Goal: Information Seeking & Learning: Get advice/opinions

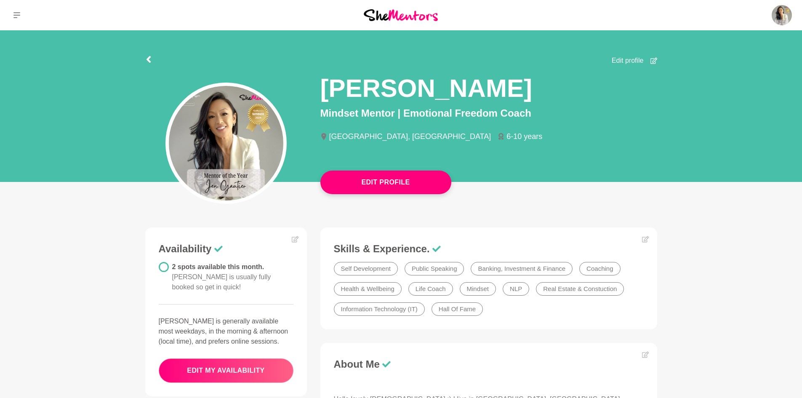
click at [242, 358] on button "edit my availability" at bounding box center [226, 370] width 135 height 24
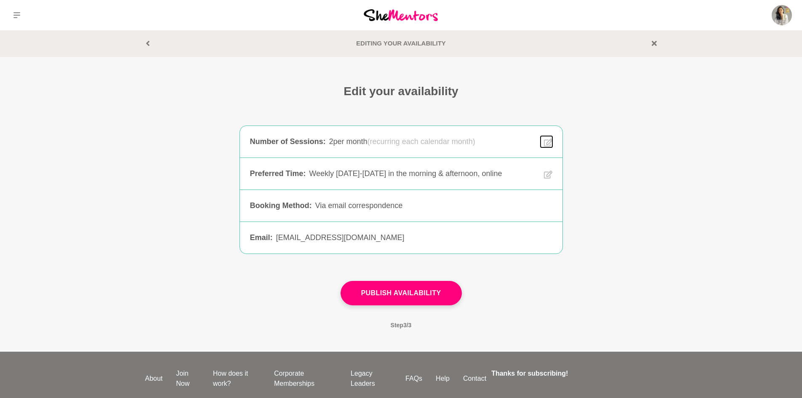
click at [545, 140] on icon at bounding box center [548, 143] width 8 height 10
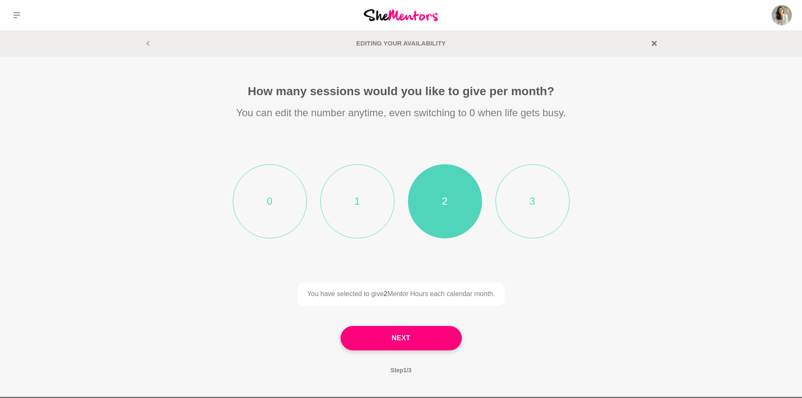
click at [357, 206] on li "1" at bounding box center [357, 201] width 74 height 74
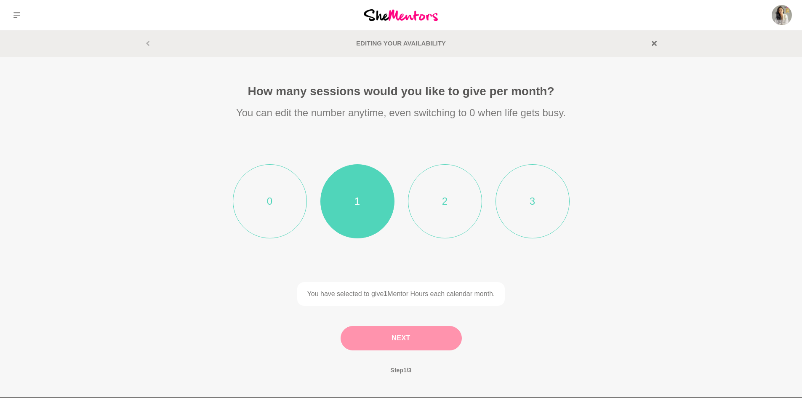
click at [403, 341] on button "Next" at bounding box center [401, 338] width 121 height 24
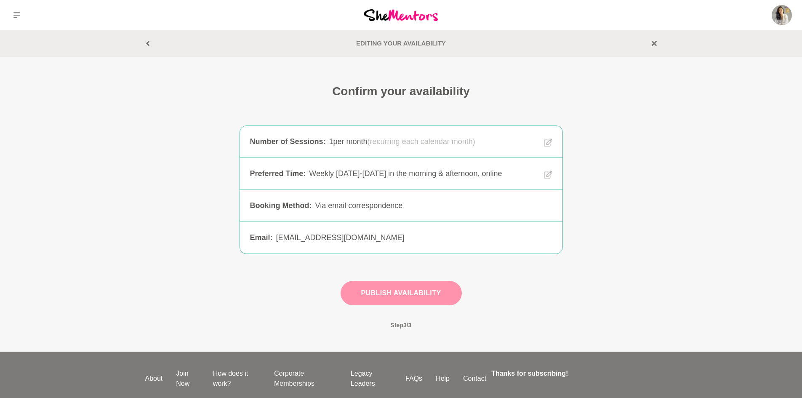
click at [385, 296] on button "Publish Availability" at bounding box center [401, 293] width 121 height 24
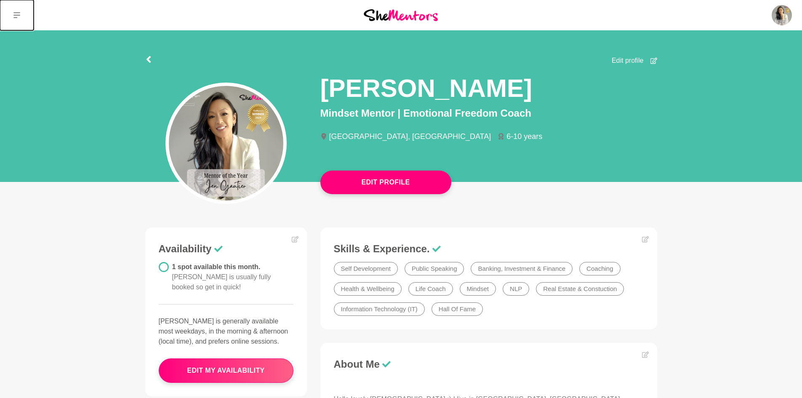
click at [17, 11] on button at bounding box center [17, 15] width 34 height 30
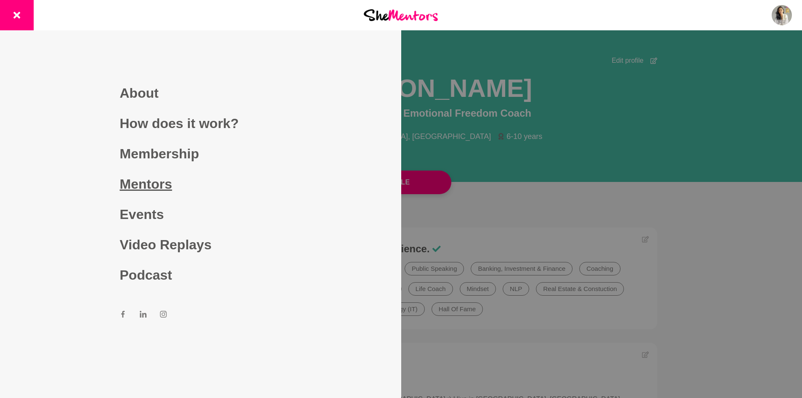
click at [154, 182] on link "Mentors" at bounding box center [201, 184] width 162 height 30
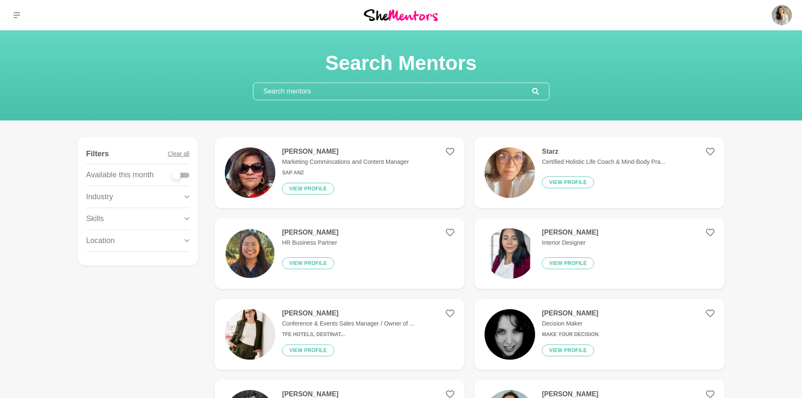
click at [394, 90] on input "text" at bounding box center [393, 91] width 279 height 17
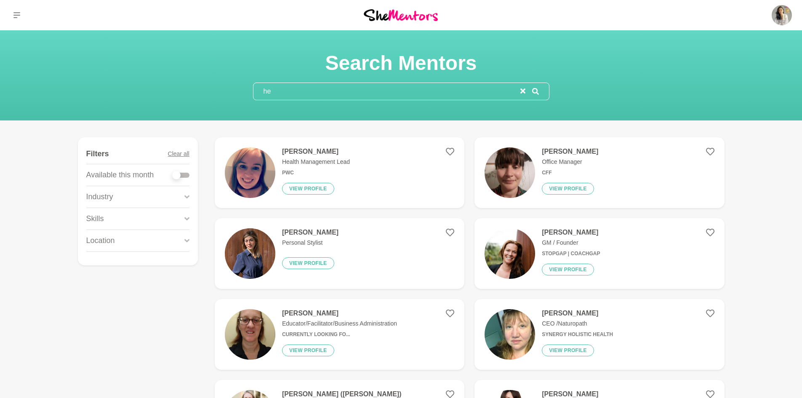
type input "h"
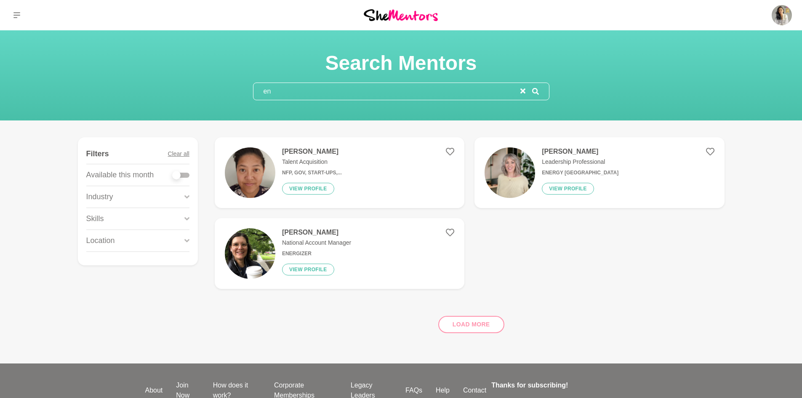
type input "e"
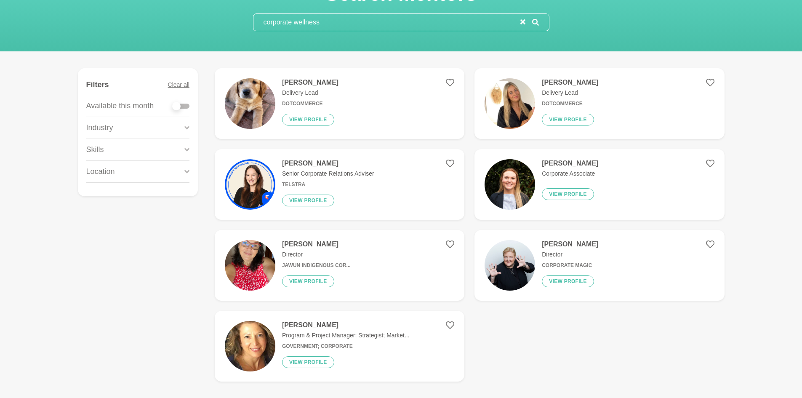
scroll to position [84, 0]
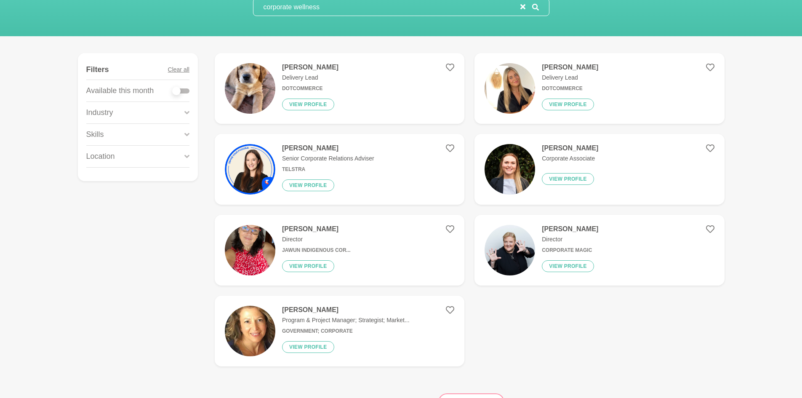
type input "corporate wellness"
click at [314, 147] on h4 "[PERSON_NAME]" at bounding box center [328, 148] width 92 height 8
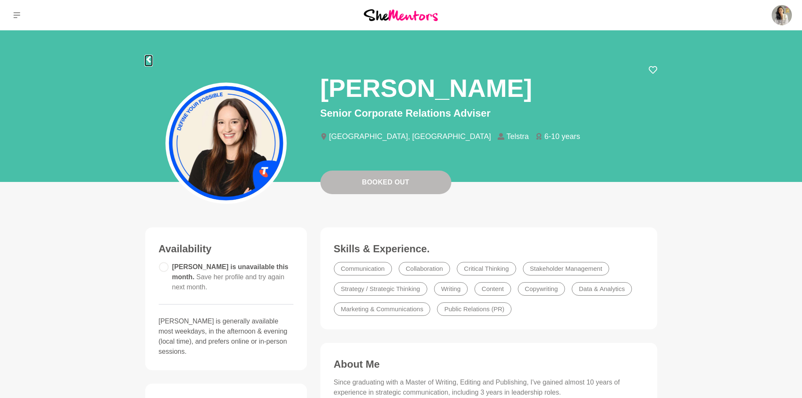
click at [148, 61] on icon at bounding box center [148, 59] width 4 height 7
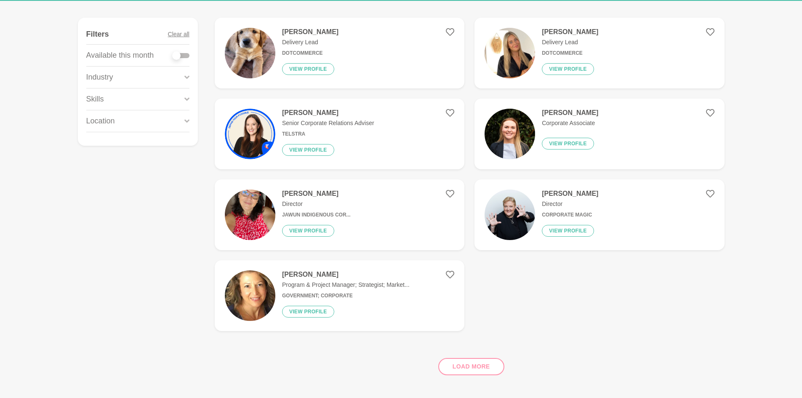
scroll to position [126, 0]
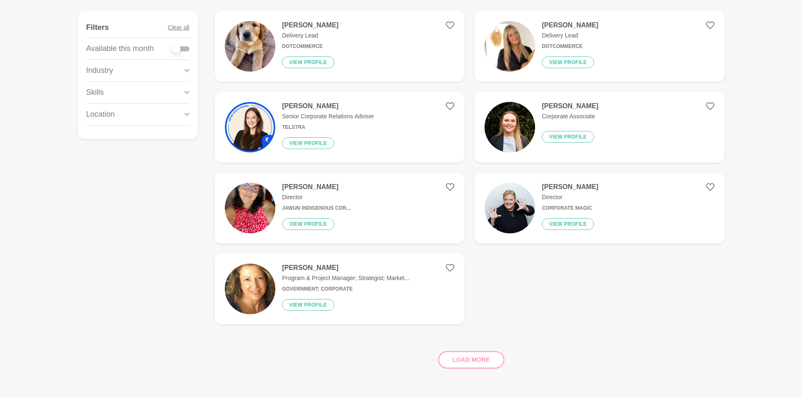
click at [475, 362] on div "Load more" at bounding box center [470, 356] width 510 height 51
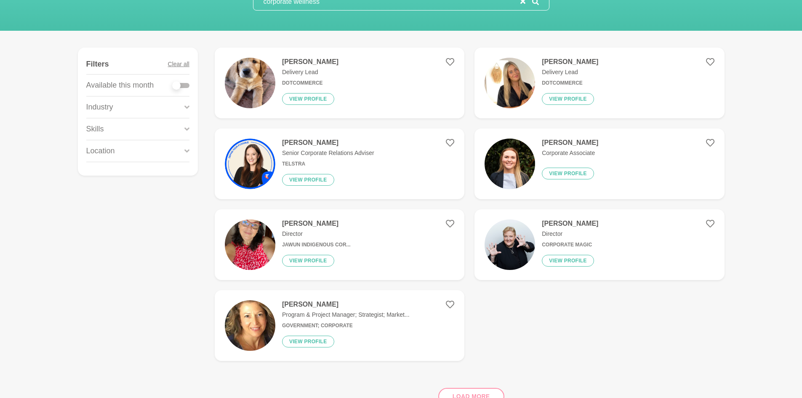
scroll to position [0, 0]
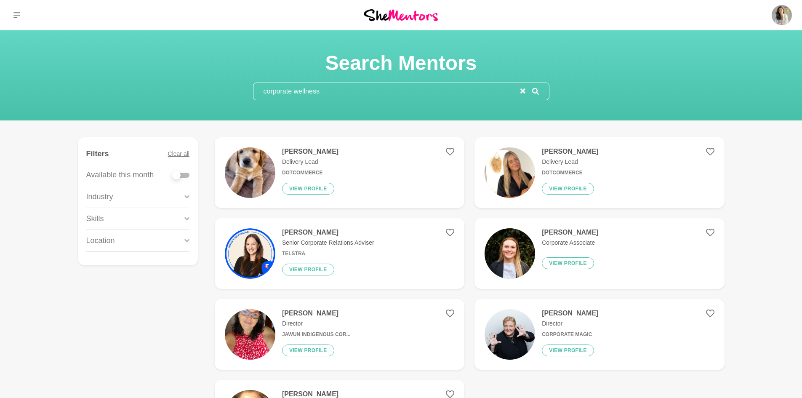
click at [350, 92] on input "corporate wellness" at bounding box center [387, 91] width 267 height 17
drag, startPoint x: 350, startPoint y: 92, endPoint x: 295, endPoint y: 84, distance: 55.4
click at [295, 84] on input "corporate wellness" at bounding box center [387, 91] width 267 height 17
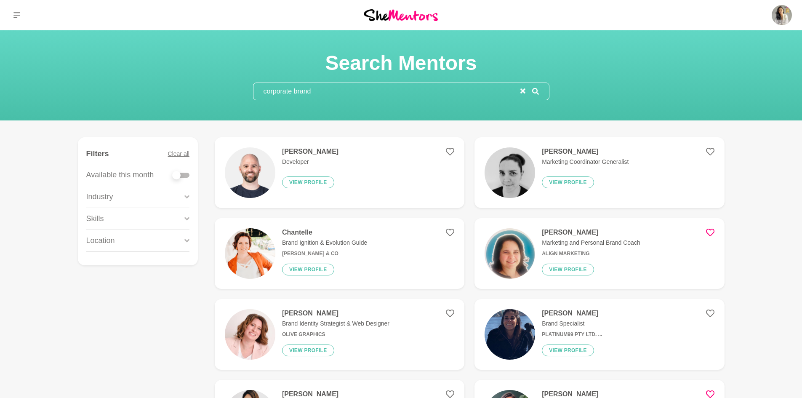
type input "corporate brand"
click at [308, 149] on h4 "[PERSON_NAME]" at bounding box center [310, 151] width 56 height 8
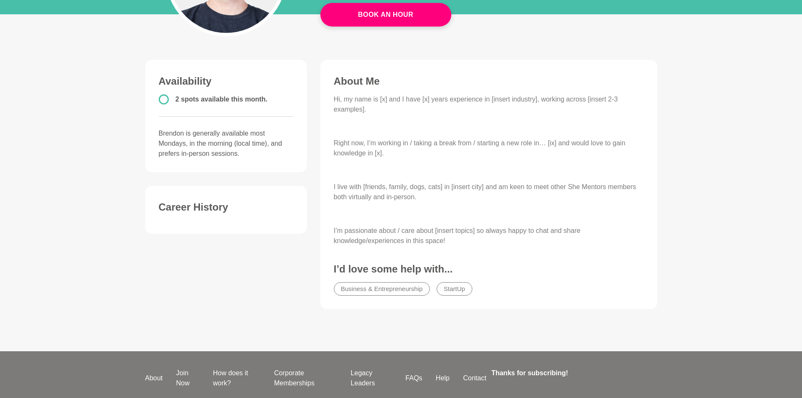
scroll to position [168, 0]
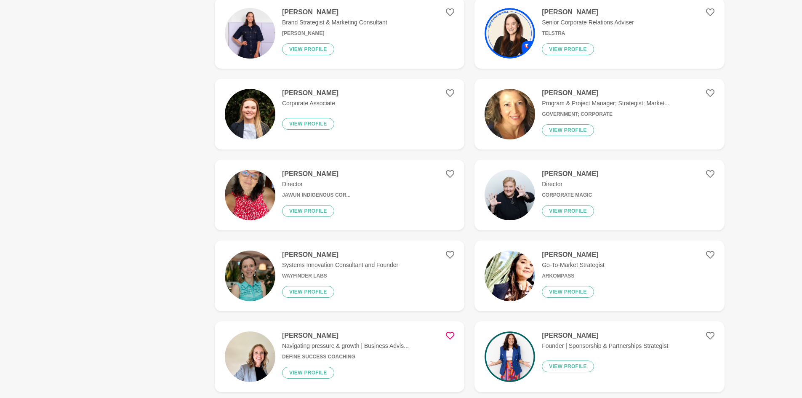
scroll to position [463, 0]
click at [523, 268] on img at bounding box center [510, 275] width 51 height 51
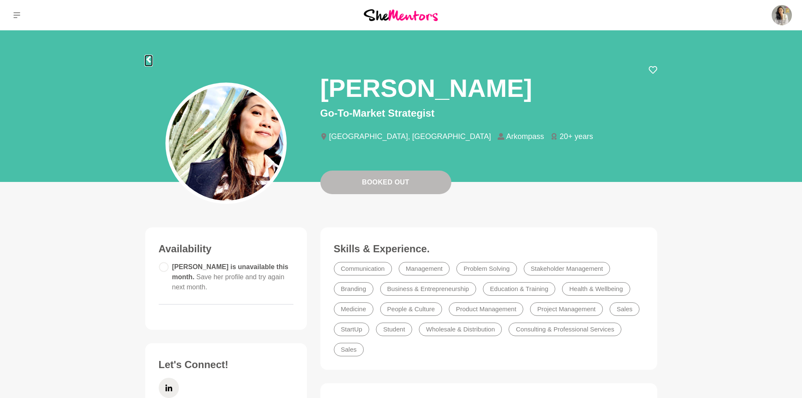
click at [149, 58] on icon at bounding box center [148, 59] width 4 height 7
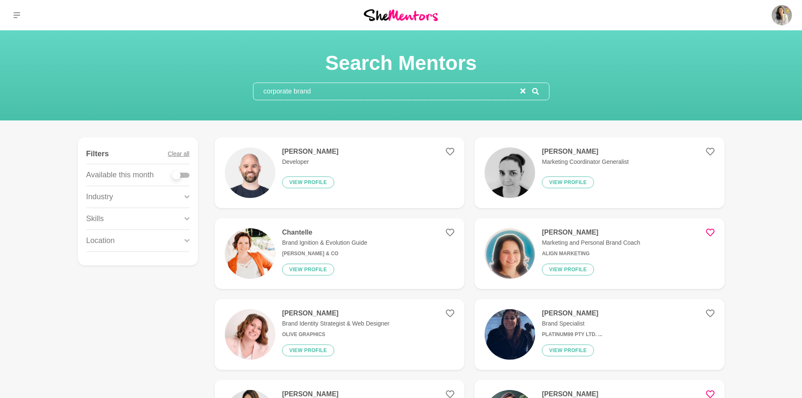
click at [339, 91] on input "corporate brand" at bounding box center [387, 91] width 267 height 17
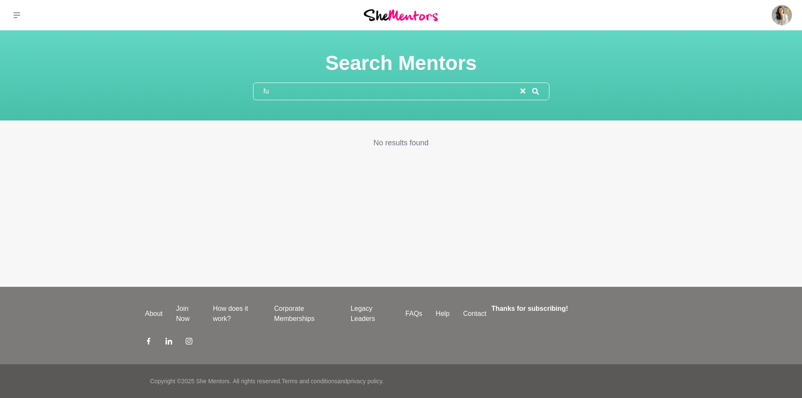
type input "f"
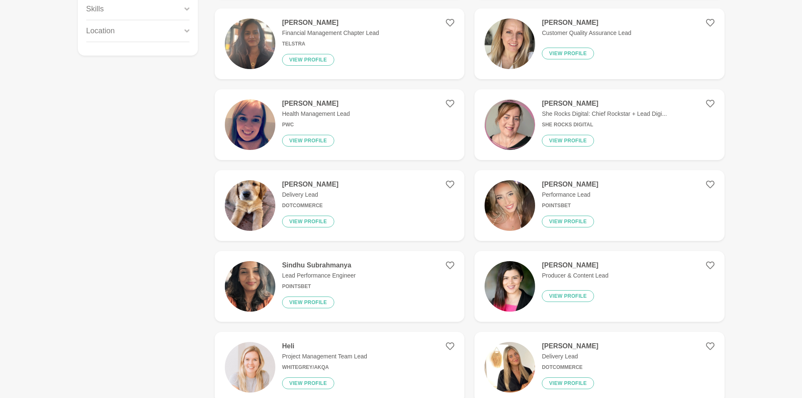
scroll to position [211, 0]
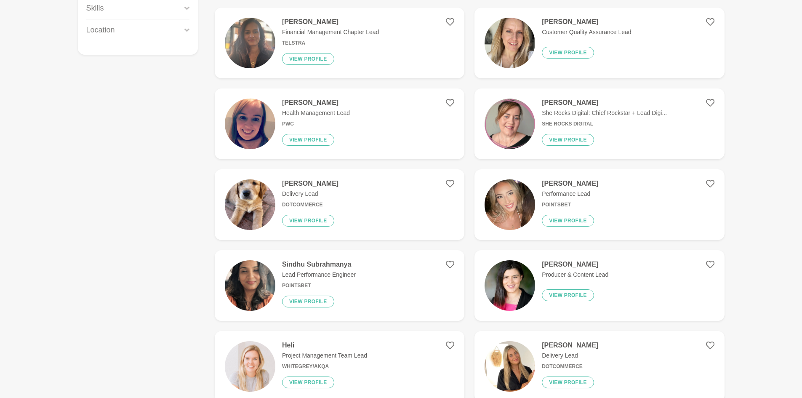
type input "lead magnet"
click at [575, 183] on h4 "[PERSON_NAME]" at bounding box center [570, 183] width 56 height 8
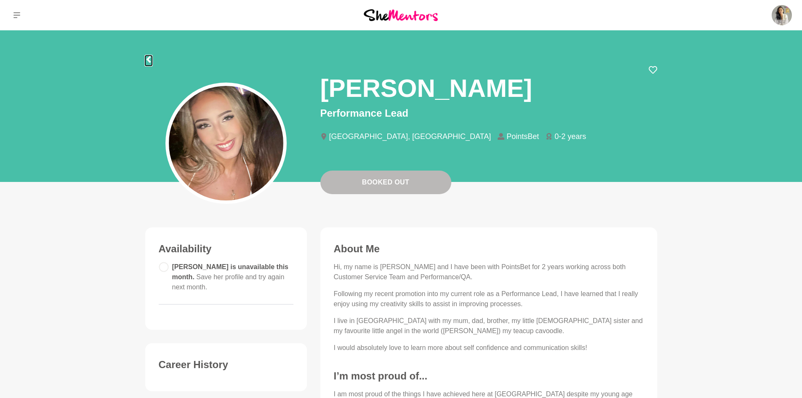
click at [147, 60] on icon at bounding box center [148, 59] width 4 height 7
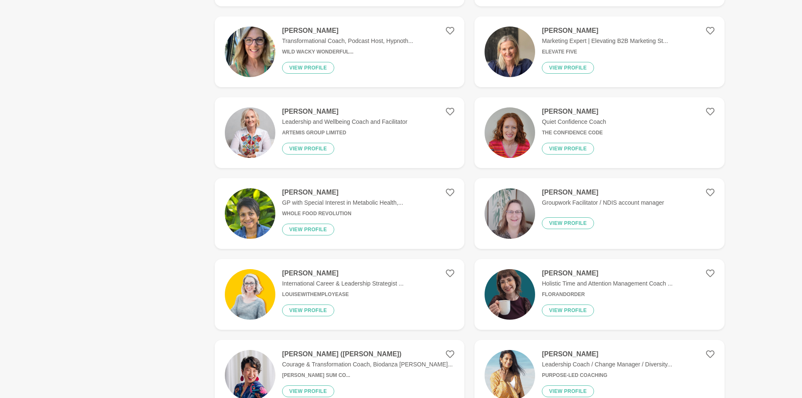
scroll to position [1011, 0]
click at [326, 281] on p "International Career & Leadership Strategist ..." at bounding box center [343, 283] width 122 height 9
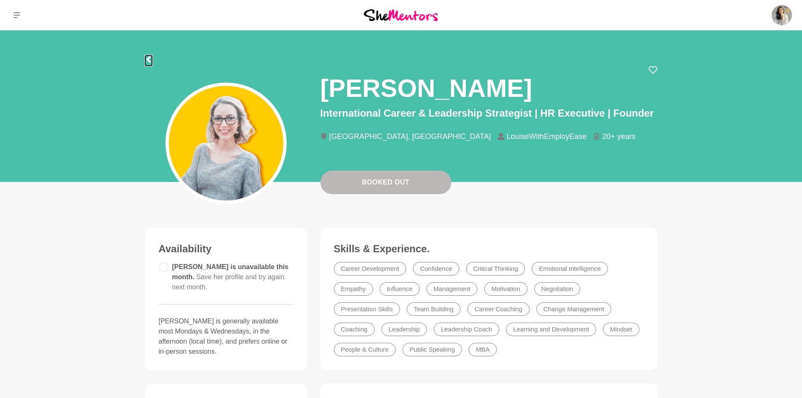
click at [150, 59] on icon at bounding box center [148, 59] width 7 height 7
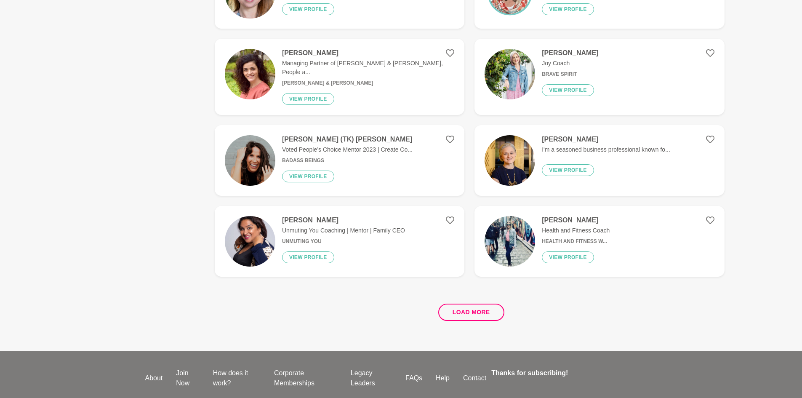
scroll to position [1474, 0]
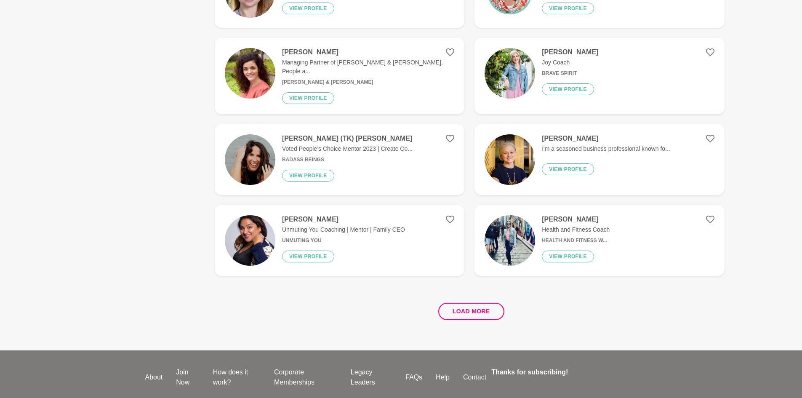
click at [304, 134] on h4 "[PERSON_NAME] (TK) [PERSON_NAME]" at bounding box center [347, 138] width 131 height 8
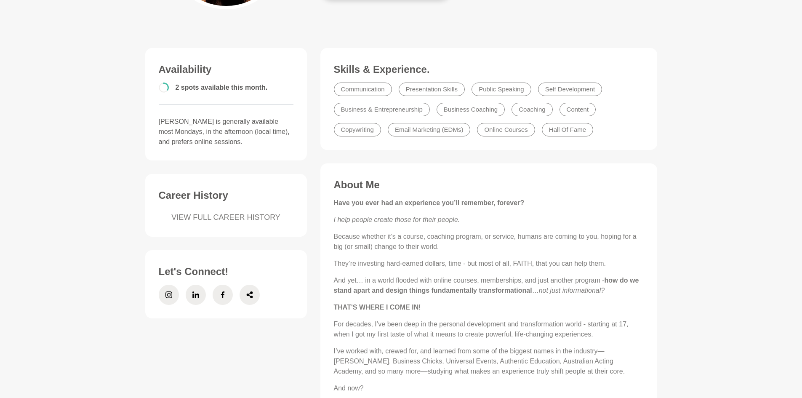
scroll to position [211, 0]
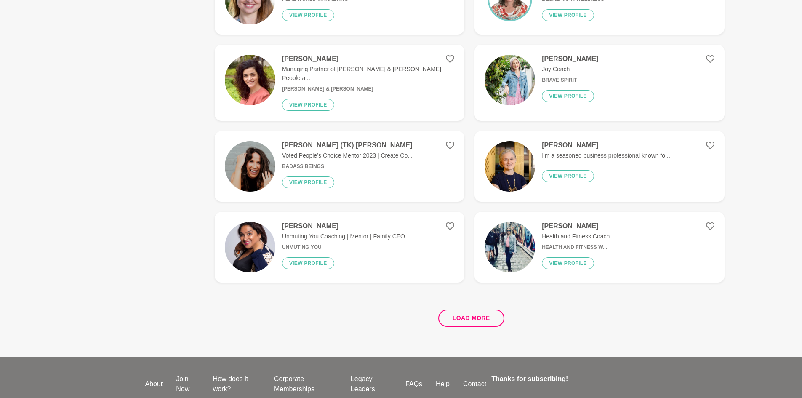
scroll to position [1474, 0]
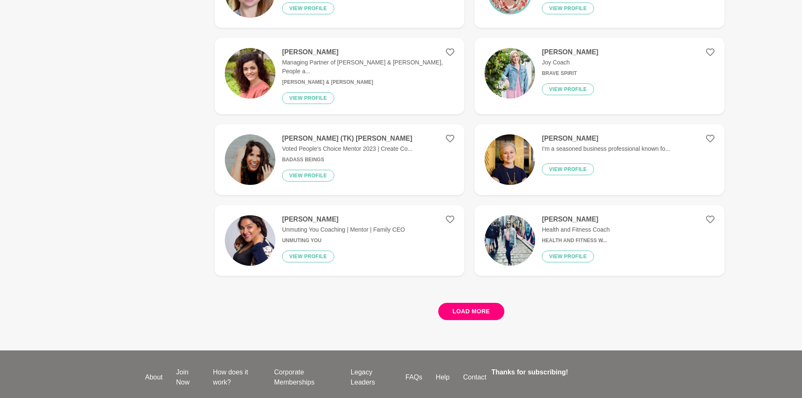
click at [482, 303] on button "Load more" at bounding box center [471, 311] width 66 height 17
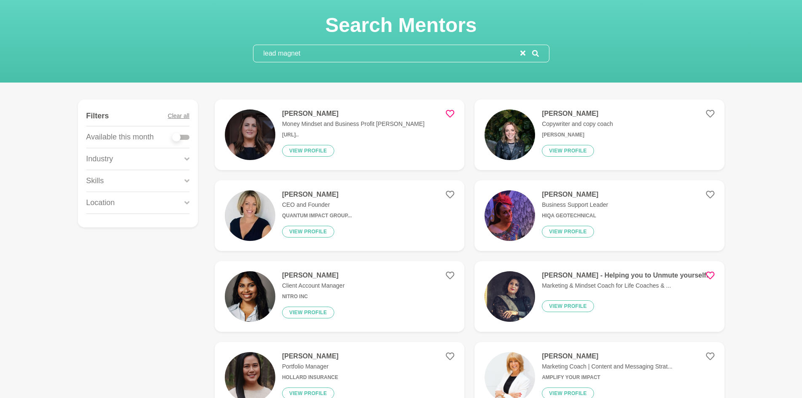
scroll to position [42, 0]
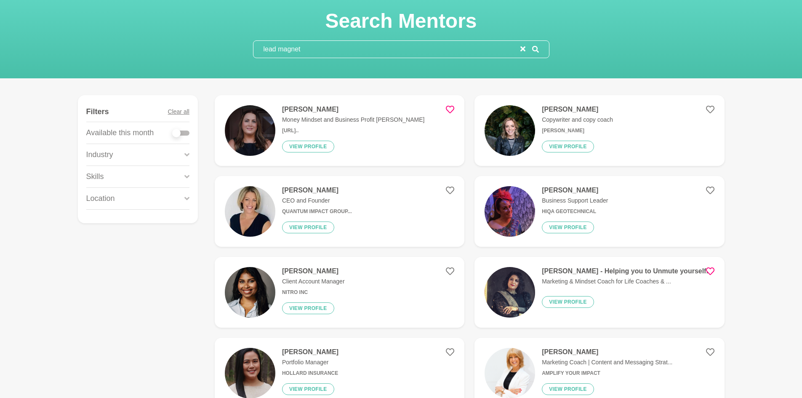
click at [537, 123] on div "[PERSON_NAME] Copywriter and copy coach [PERSON_NAME] View profile" at bounding box center [574, 130] width 78 height 51
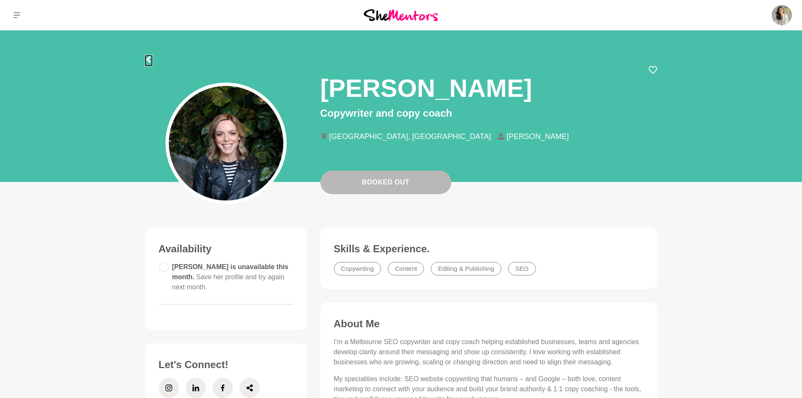
click at [145, 61] on icon at bounding box center [148, 59] width 7 height 7
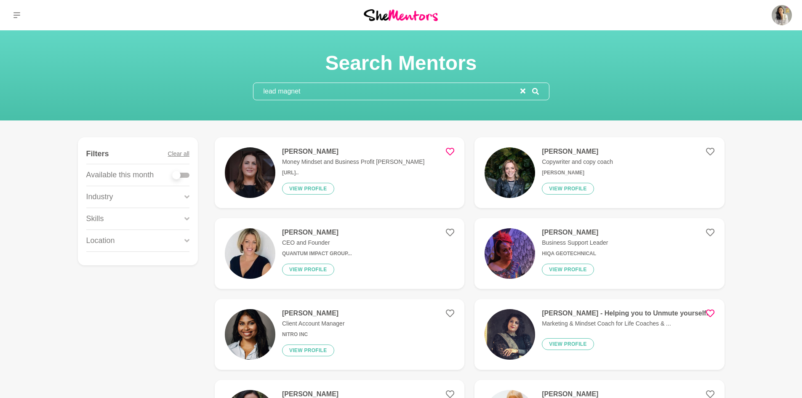
click at [188, 176] on div at bounding box center [181, 175] width 17 height 5
checkbox input "true"
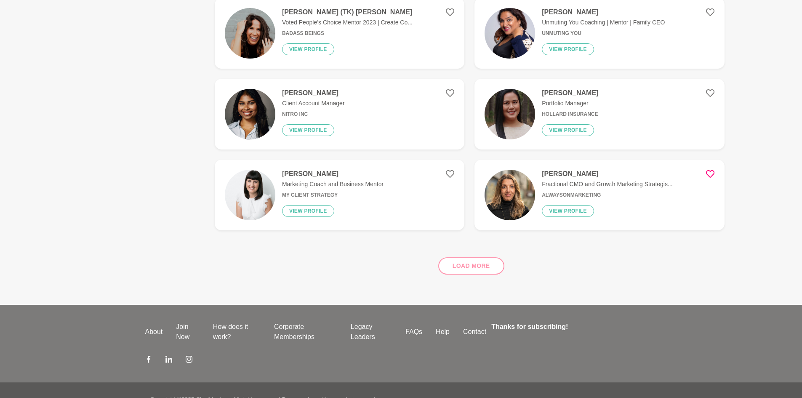
scroll to position [885, 0]
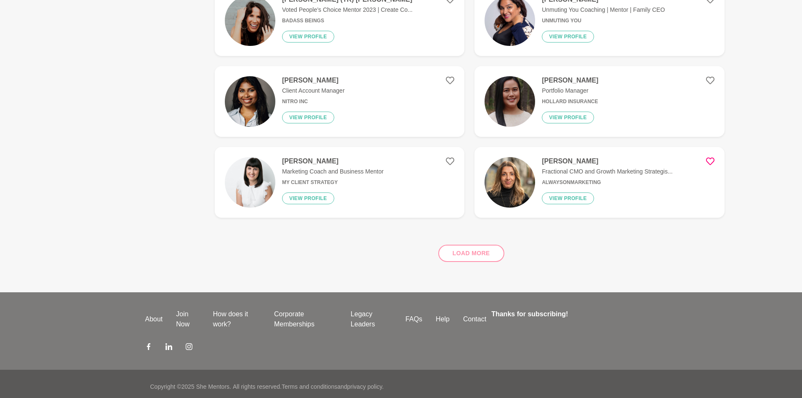
click at [469, 248] on div "Load more" at bounding box center [470, 249] width 510 height 51
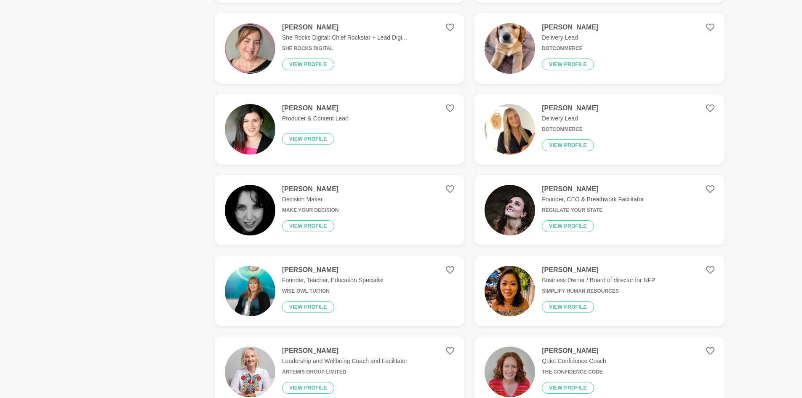
scroll to position [0, 0]
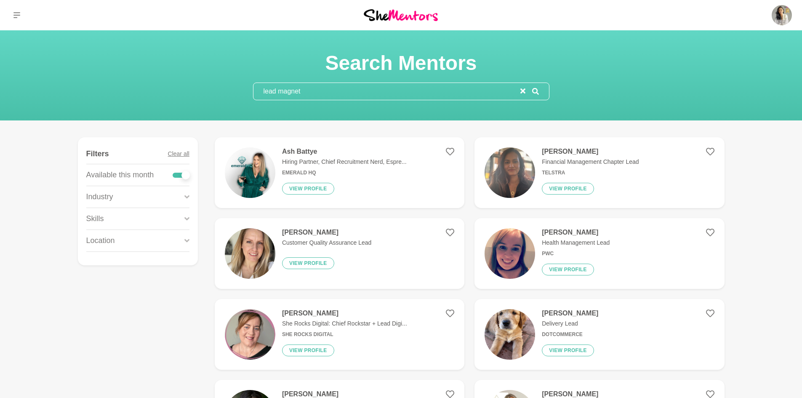
click at [341, 94] on input "lead magnet" at bounding box center [387, 91] width 267 height 17
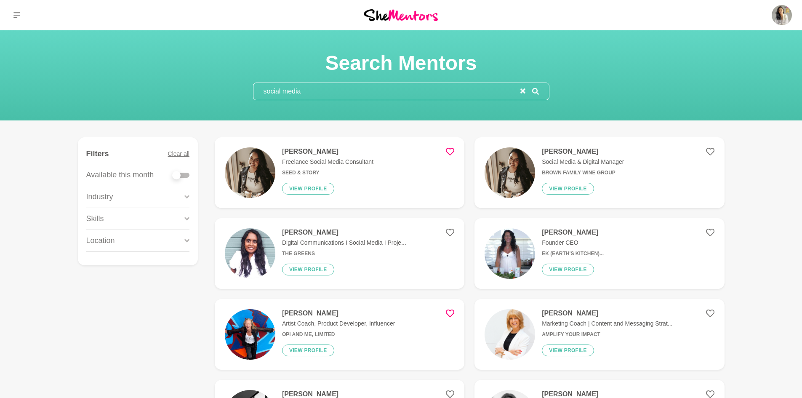
type input "social media"
click at [252, 165] on img at bounding box center [250, 172] width 51 height 51
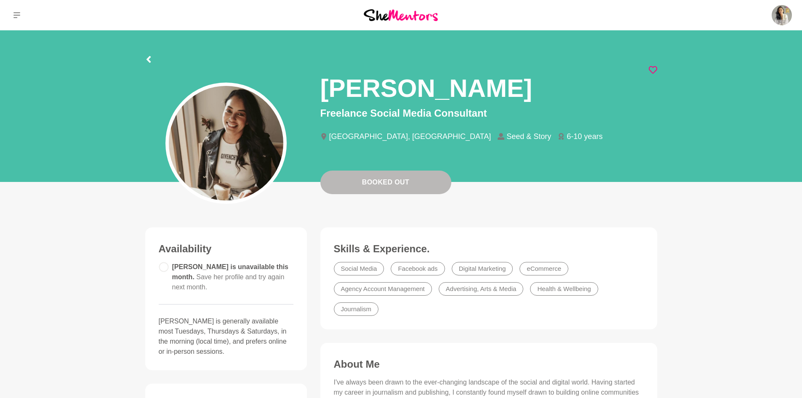
click at [140, 61] on section "[PERSON_NAME] Freelance Social Media Consultant [GEOGRAPHIC_DATA], [GEOGRAPHIC_…" at bounding box center [401, 108] width 539 height 157
click at [147, 61] on icon at bounding box center [148, 59] width 7 height 7
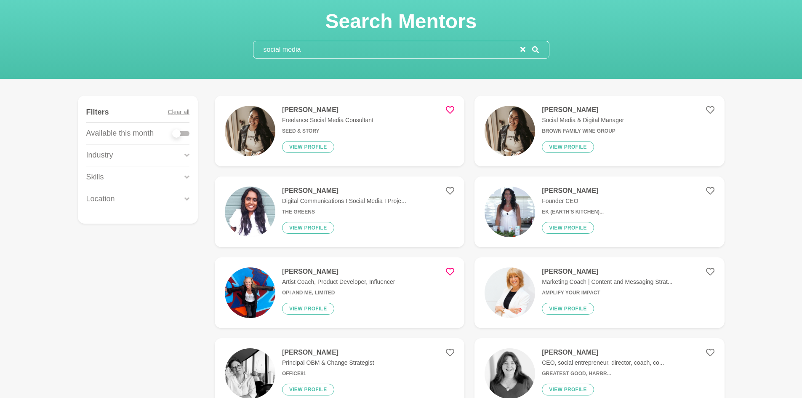
scroll to position [42, 0]
click at [523, 120] on img at bounding box center [510, 130] width 51 height 51
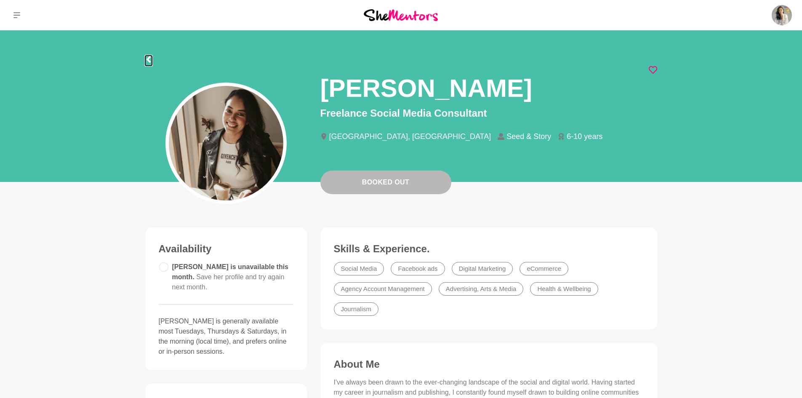
click at [149, 61] on icon at bounding box center [148, 59] width 4 height 7
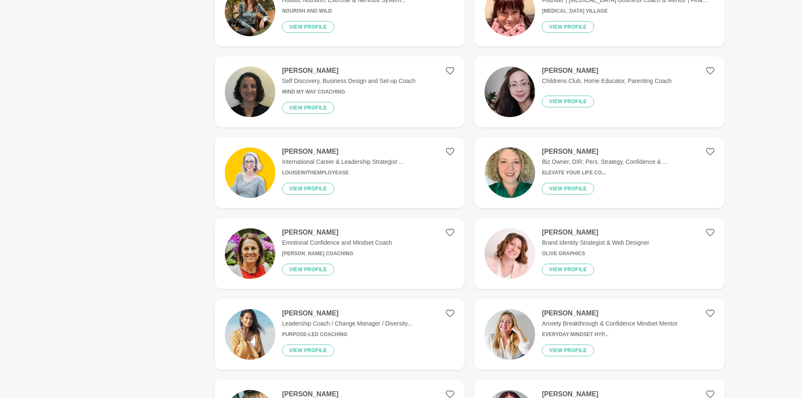
scroll to position [1053, 0]
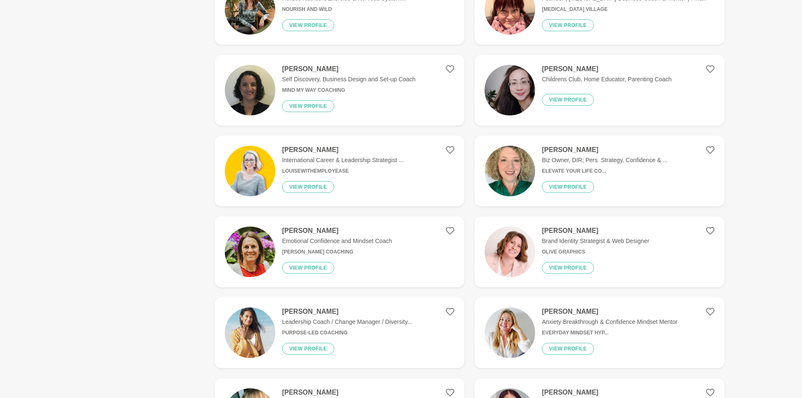
click at [546, 313] on h4 "[PERSON_NAME]" at bounding box center [610, 311] width 136 height 8
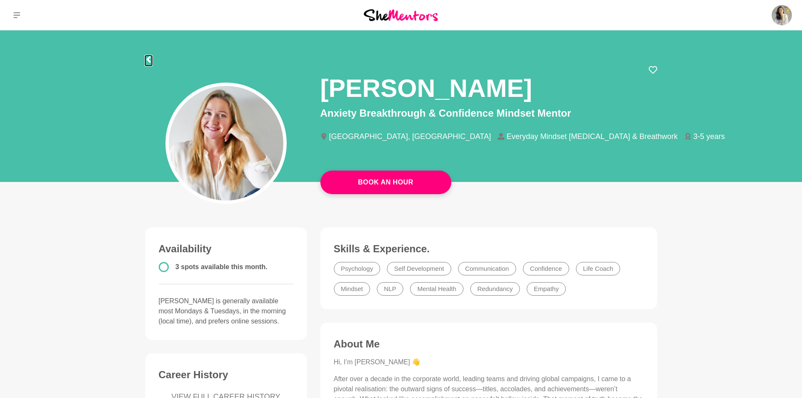
click at [145, 60] on icon at bounding box center [148, 59] width 7 height 7
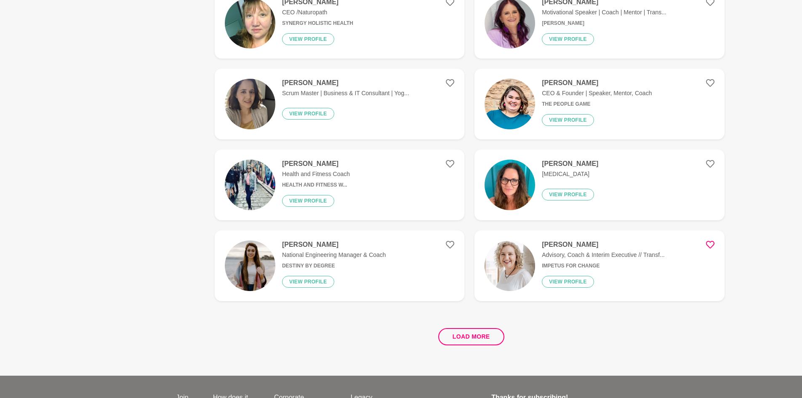
scroll to position [1474, 0]
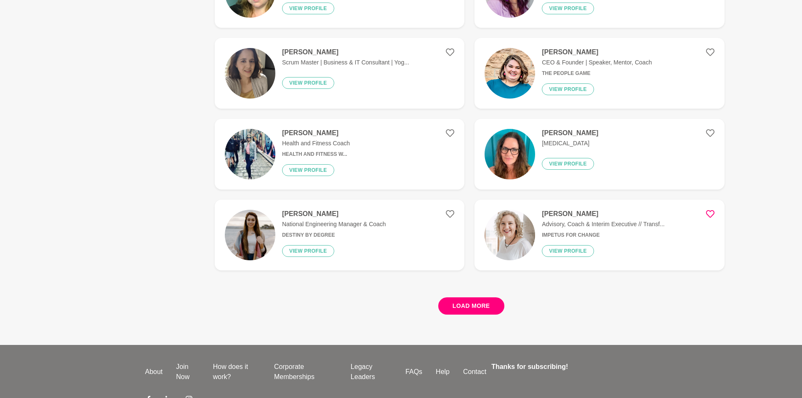
click at [456, 302] on button "Load more" at bounding box center [471, 305] width 66 height 17
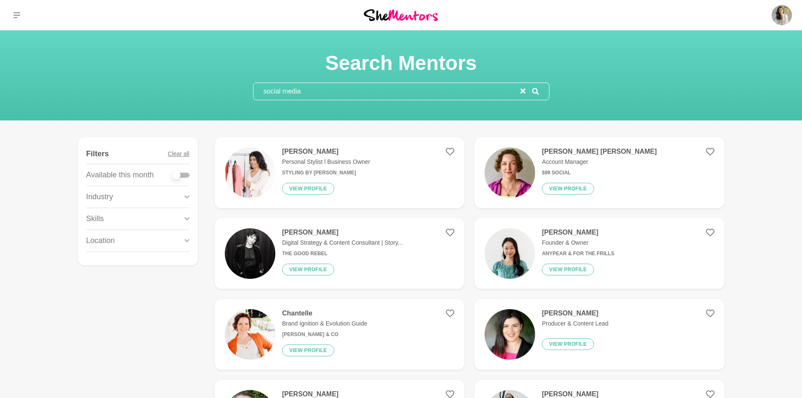
click at [237, 147] on figure "[PERSON_NAME] Personal Stylist l Business Owner Styling by [PERSON_NAME] View p…" at bounding box center [340, 172] width 250 height 71
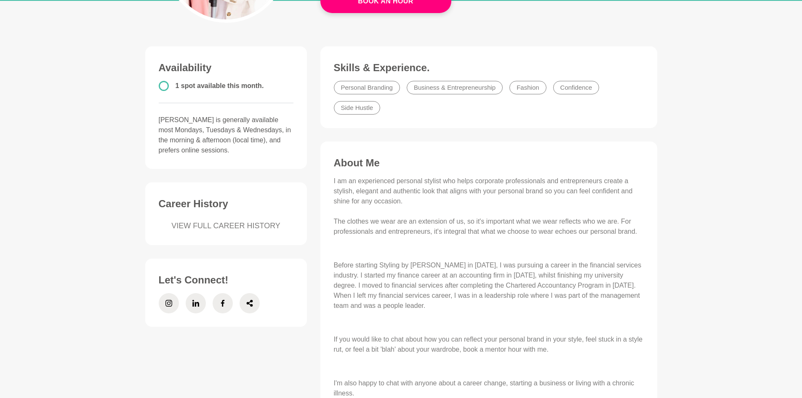
scroll to position [126, 0]
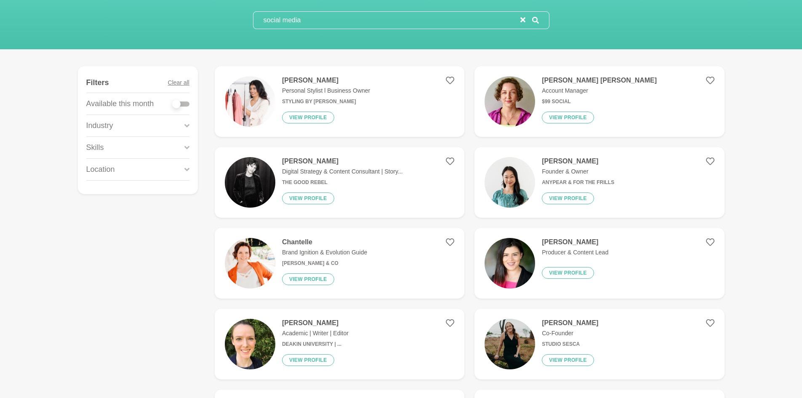
scroll to position [84, 0]
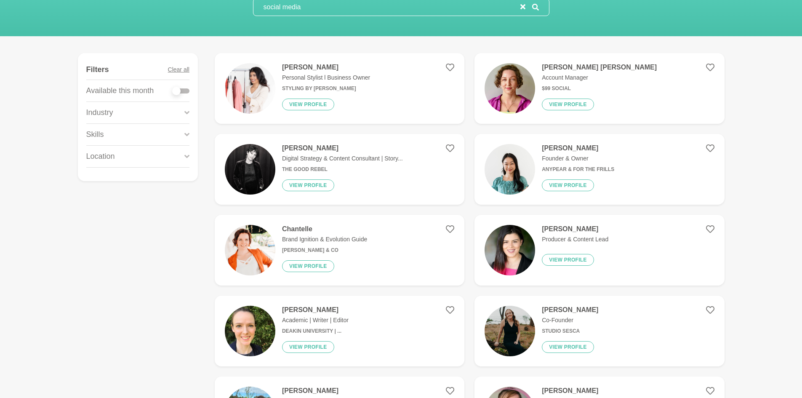
click at [264, 166] on img at bounding box center [250, 169] width 51 height 51
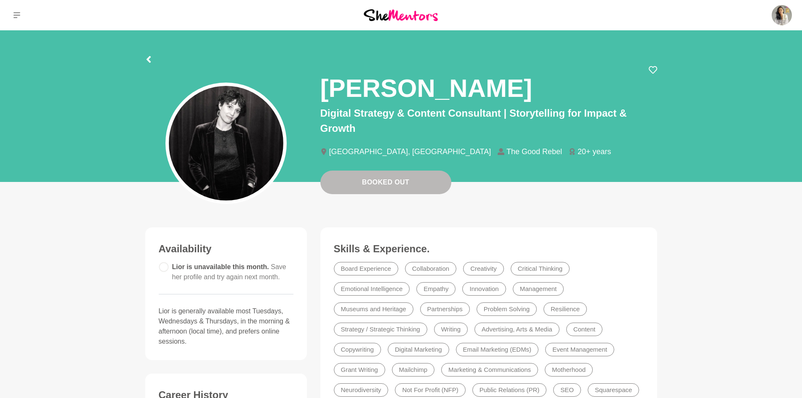
click at [149, 55] on div at bounding box center [148, 58] width 7 height 15
click at [144, 59] on section "[PERSON_NAME] Digital Strategy & Content Consultant | Storytelling for Impact &…" at bounding box center [401, 108] width 539 height 157
click at [148, 59] on icon at bounding box center [148, 59] width 4 height 7
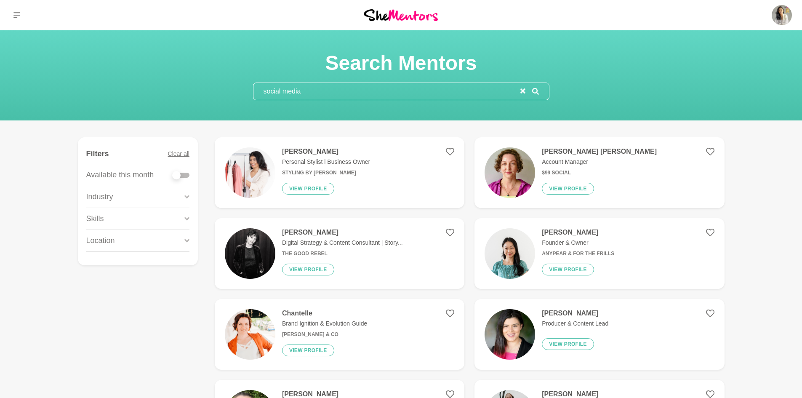
click at [323, 84] on input "social media" at bounding box center [387, 91] width 267 height 17
click at [187, 176] on div at bounding box center [181, 175] width 17 height 5
checkbox input "true"
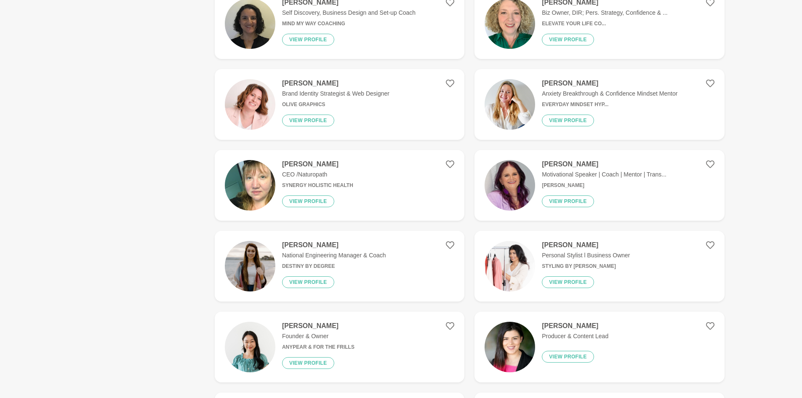
scroll to position [716, 0]
click at [521, 176] on img at bounding box center [510, 184] width 51 height 51
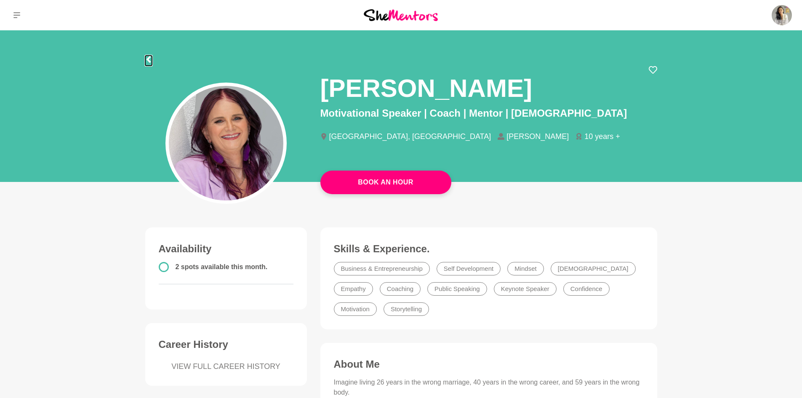
click at [149, 61] on icon at bounding box center [148, 59] width 4 height 7
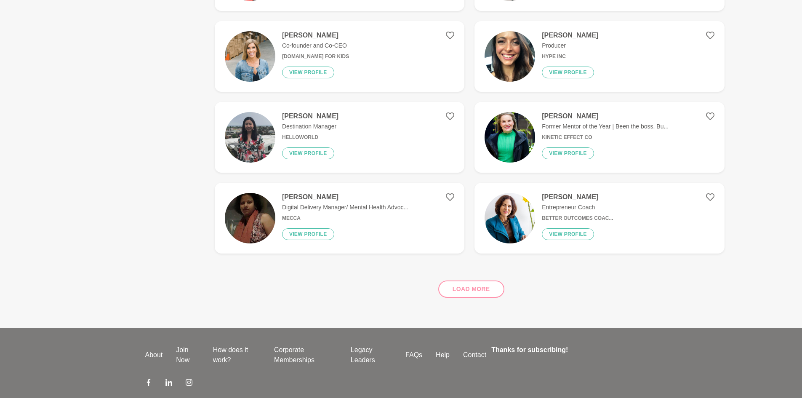
scroll to position [1328, 0]
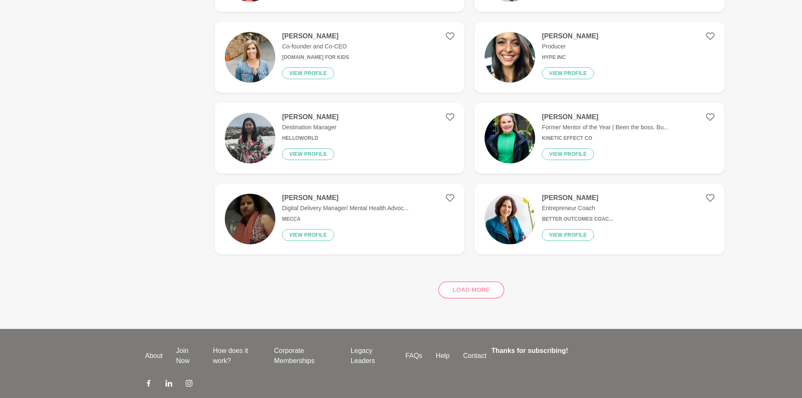
click at [501, 218] on img at bounding box center [510, 219] width 51 height 51
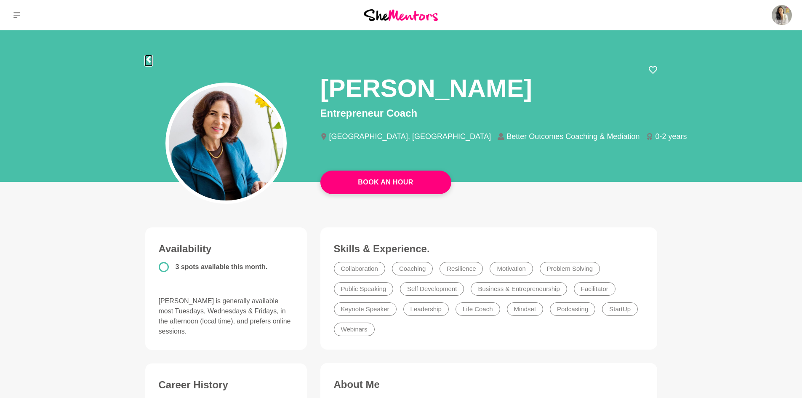
click at [147, 59] on icon at bounding box center [148, 59] width 4 height 7
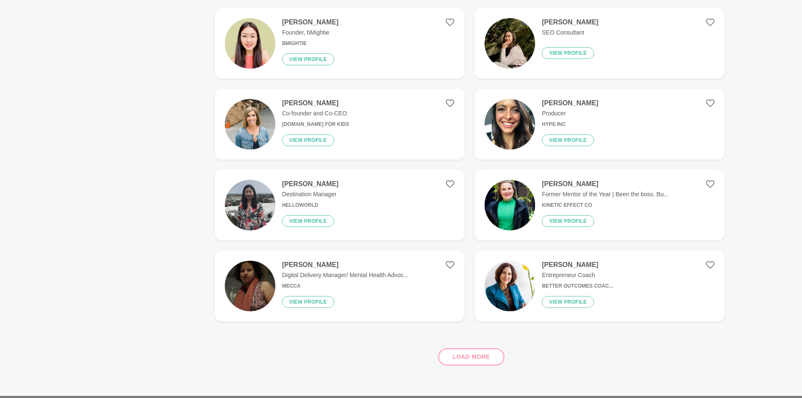
scroll to position [1263, 0]
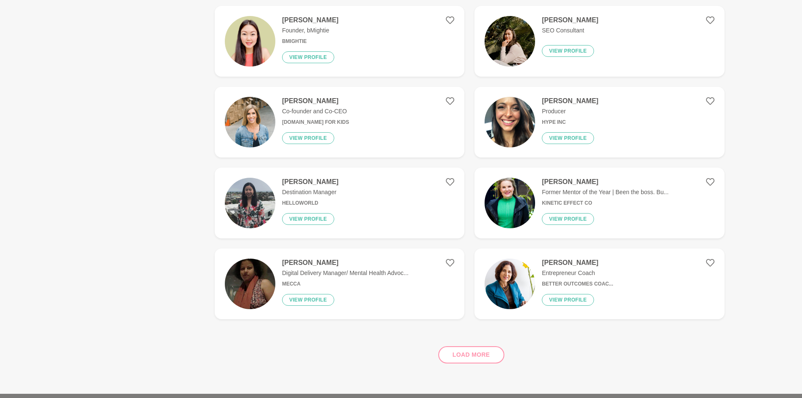
click at [318, 101] on h4 "[PERSON_NAME]" at bounding box center [315, 101] width 67 height 8
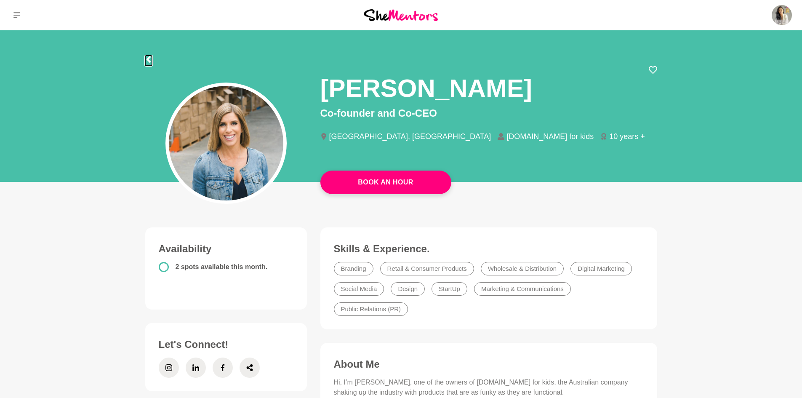
click at [149, 61] on icon at bounding box center [148, 59] width 4 height 7
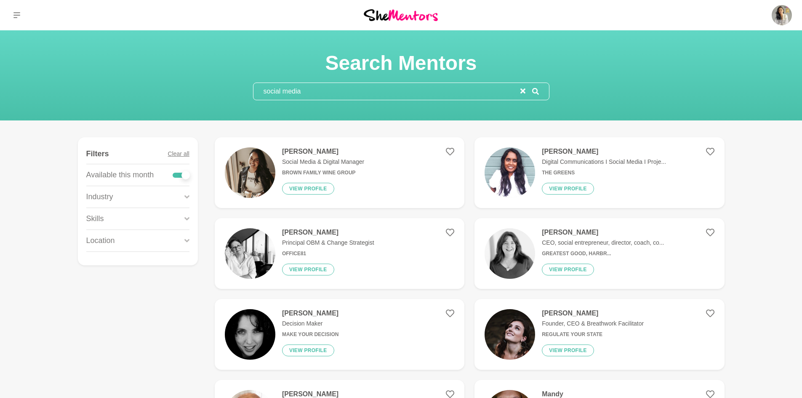
click at [368, 83] on input "social media" at bounding box center [387, 91] width 267 height 17
click at [366, 86] on input "social media" at bounding box center [387, 91] width 267 height 17
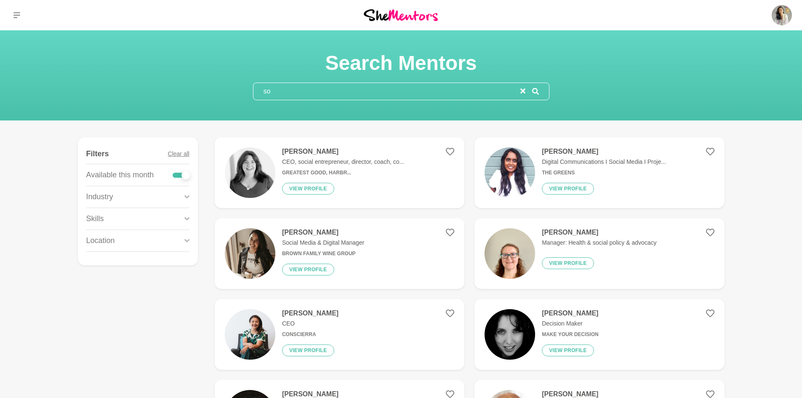
type input "s"
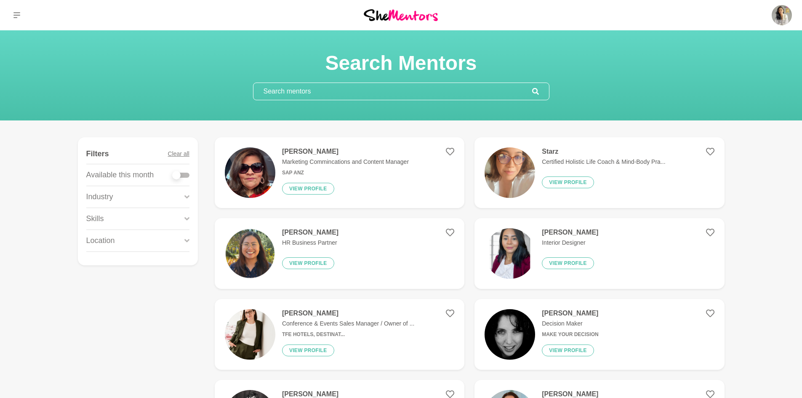
click at [185, 178] on div at bounding box center [181, 174] width 17 height 11
click at [183, 173] on div at bounding box center [181, 175] width 17 height 5
checkbox input "true"
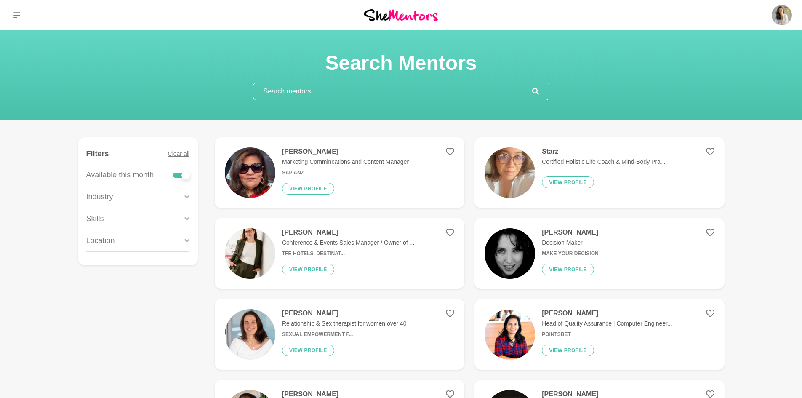
click at [285, 93] on input "text" at bounding box center [393, 91] width 279 height 17
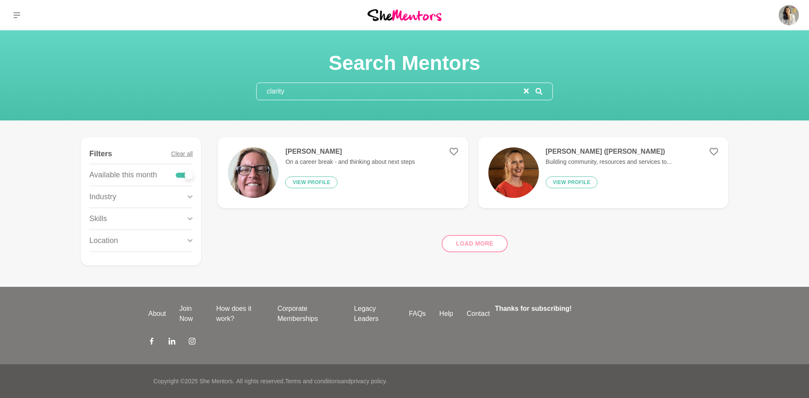
drag, startPoint x: 295, startPoint y: 86, endPoint x: 261, endPoint y: 85, distance: 34.1
click at [261, 85] on input "clarity" at bounding box center [389, 91] width 267 height 17
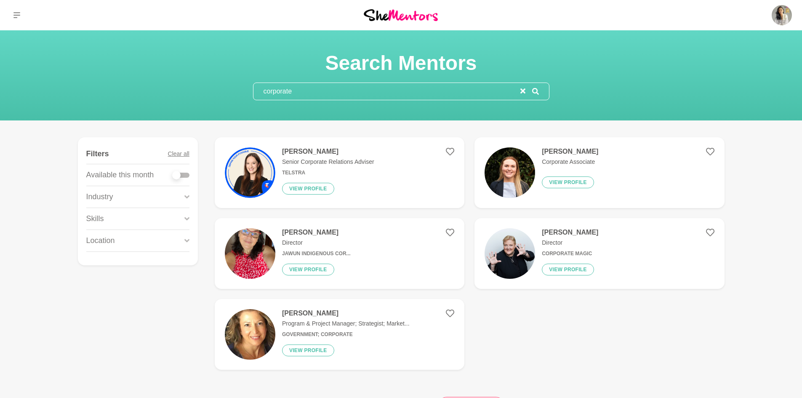
type input "corporate"
click at [541, 234] on div "[PERSON_NAME] Director Corporate Magic View profile" at bounding box center [566, 253] width 63 height 51
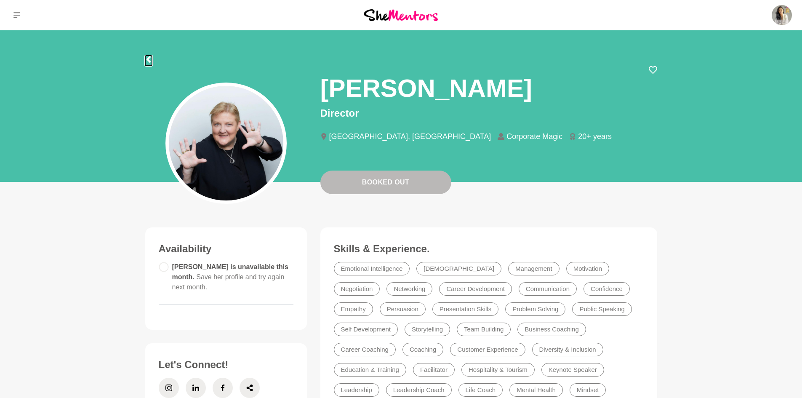
click at [148, 58] on icon at bounding box center [148, 59] width 4 height 7
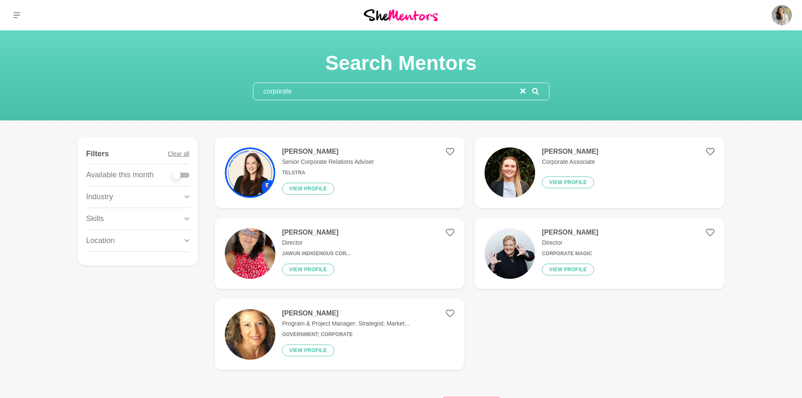
click at [188, 176] on div at bounding box center [181, 175] width 17 height 5
checkbox input "true"
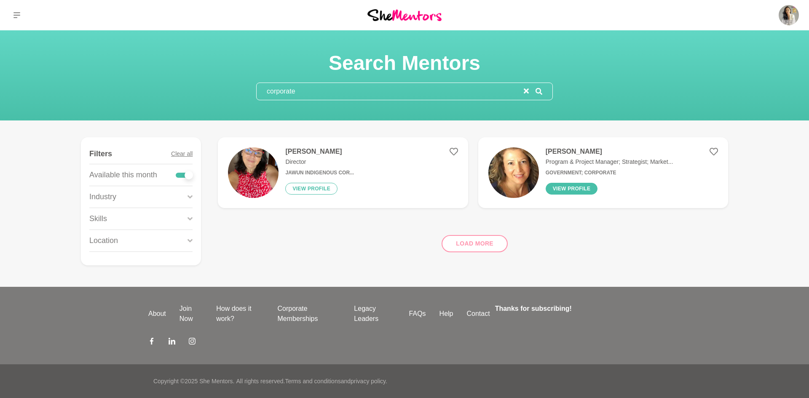
click at [579, 187] on button "View profile" at bounding box center [571, 189] width 52 height 12
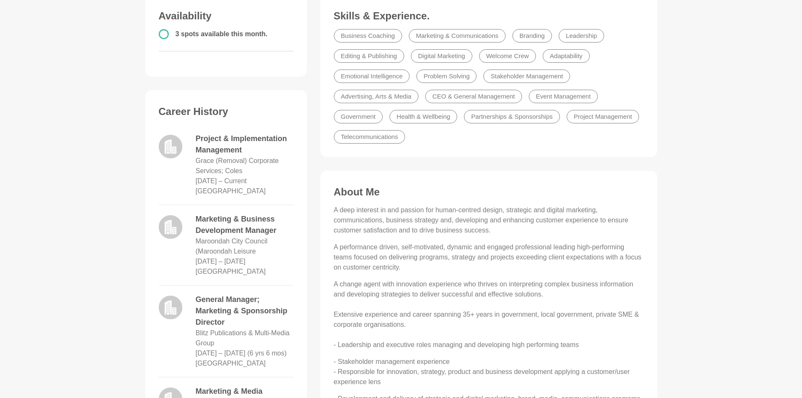
scroll to position [42, 0]
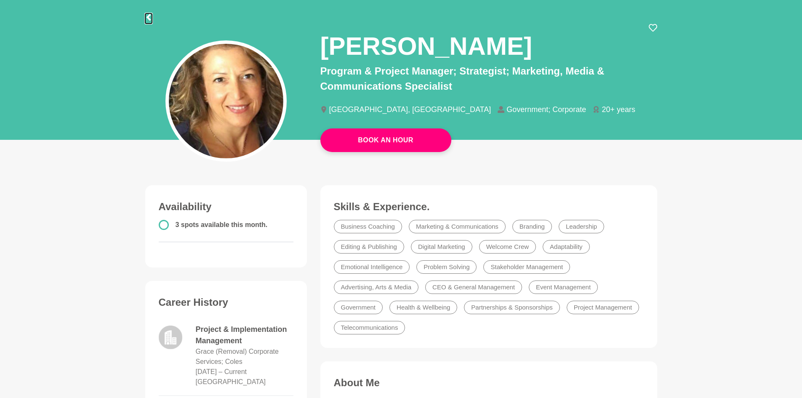
click at [149, 16] on icon at bounding box center [148, 17] width 7 height 7
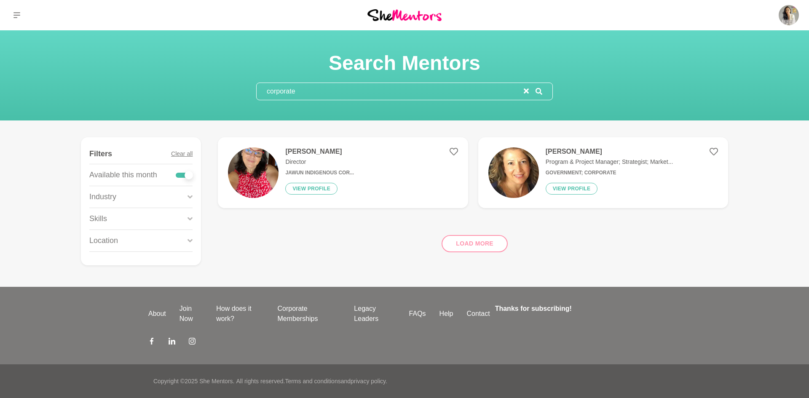
click at [312, 88] on input "corporate" at bounding box center [389, 91] width 267 height 17
click at [128, 198] on div "Industry" at bounding box center [140, 196] width 103 height 21
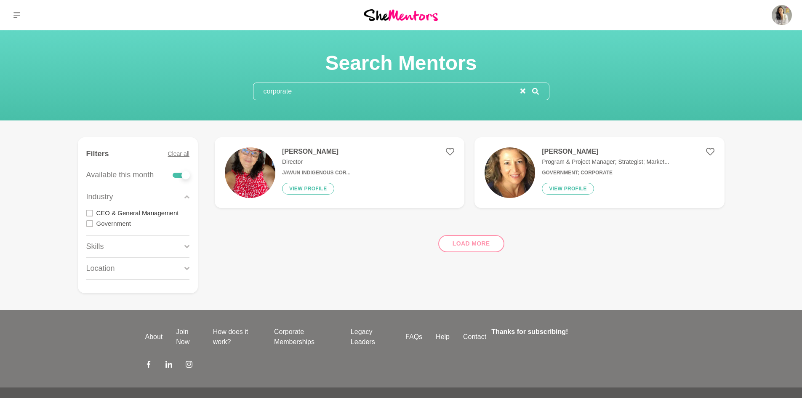
click at [122, 212] on label "CEO & General Management" at bounding box center [137, 213] width 83 height 11
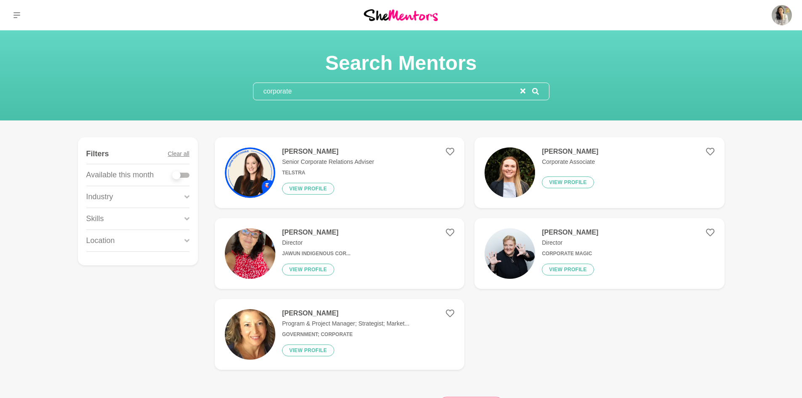
click at [529, 153] on div "[PERSON_NAME] Corporate Associate View profile" at bounding box center [542, 172] width 114 height 51
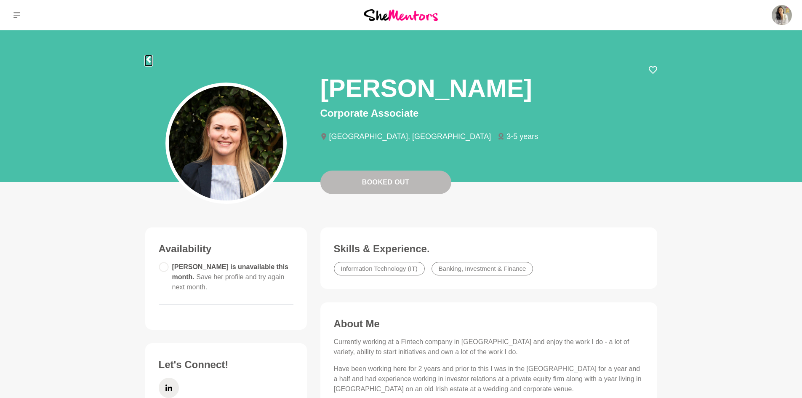
click at [151, 57] on icon at bounding box center [148, 59] width 7 height 7
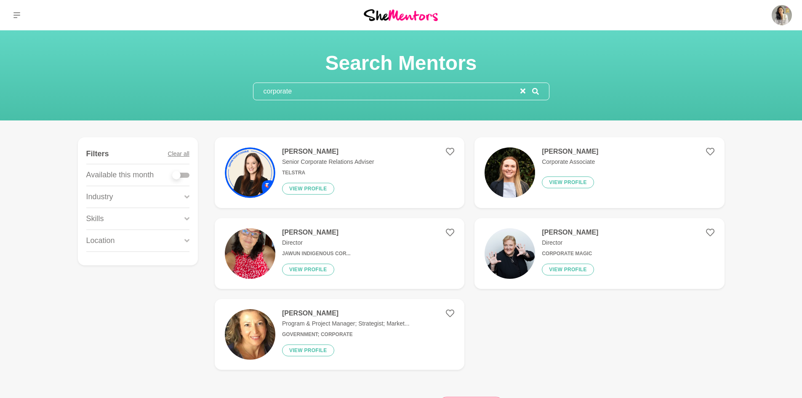
click at [334, 84] on input "corporate" at bounding box center [387, 91] width 267 height 17
click at [330, 83] on input "corporate" at bounding box center [387, 91] width 267 height 17
click at [329, 83] on input "corporate" at bounding box center [387, 91] width 267 height 17
drag, startPoint x: 326, startPoint y: 85, endPoint x: 217, endPoint y: 91, distance: 109.2
click at [217, 91] on div "Search Mentors corporate" at bounding box center [401, 76] width 782 height 50
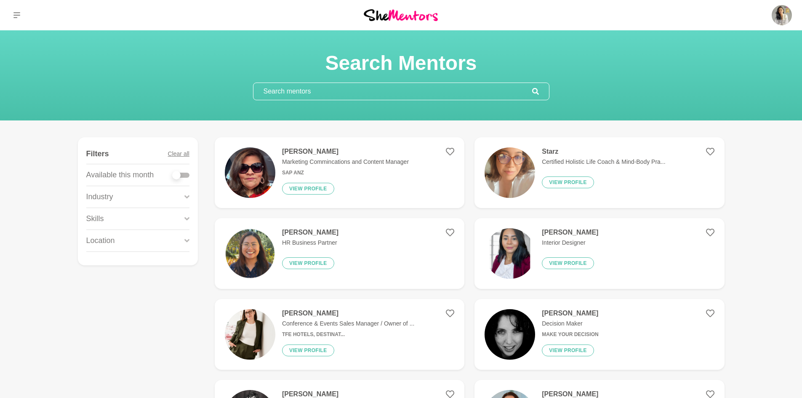
click at [141, 192] on div "Industry" at bounding box center [137, 196] width 103 height 21
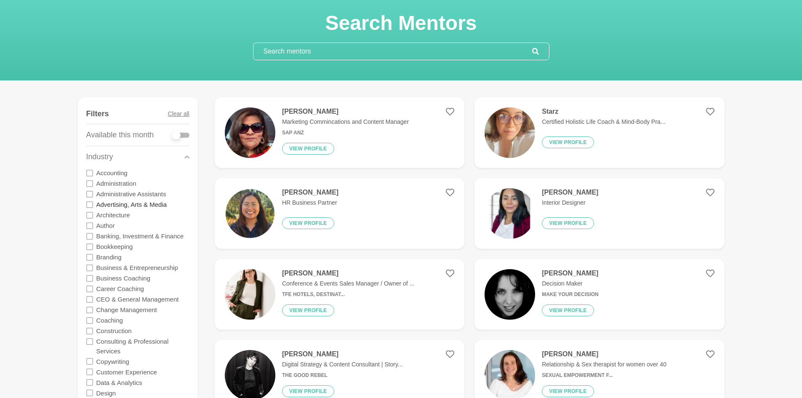
scroll to position [42, 0]
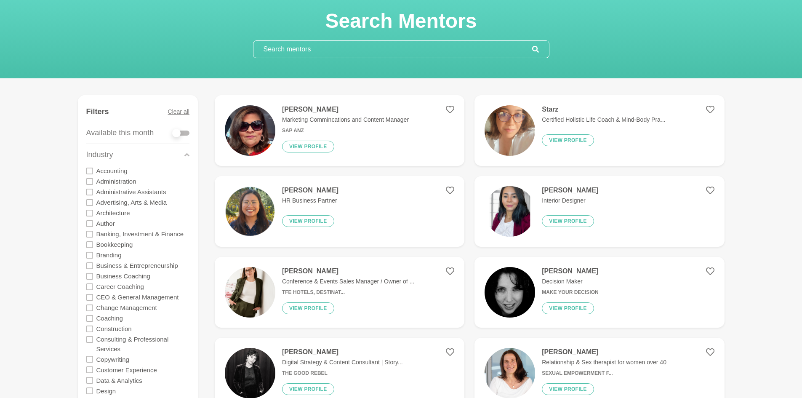
click at [186, 128] on label at bounding box center [181, 131] width 17 height 8
checkbox input "true"
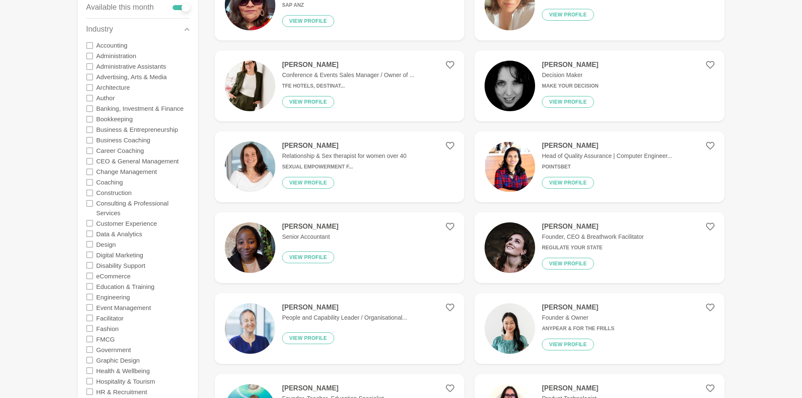
scroll to position [168, 0]
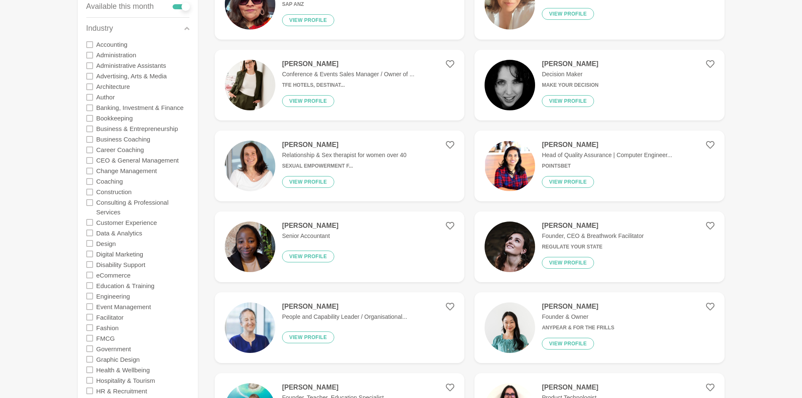
click at [398, 318] on p "People and Capability Leader / Organisational..." at bounding box center [344, 316] width 125 height 9
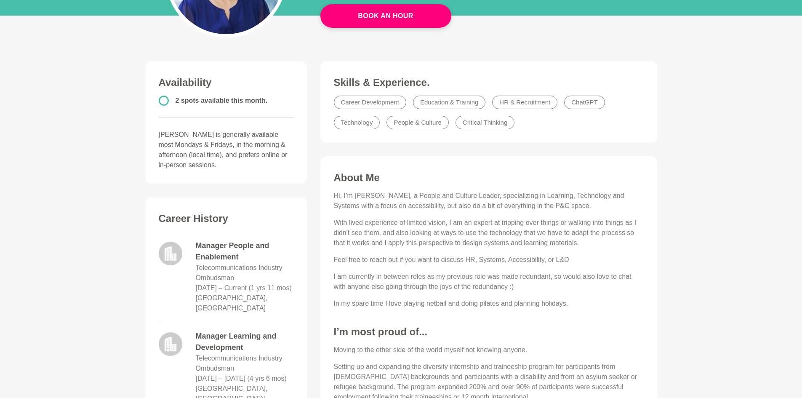
scroll to position [168, 0]
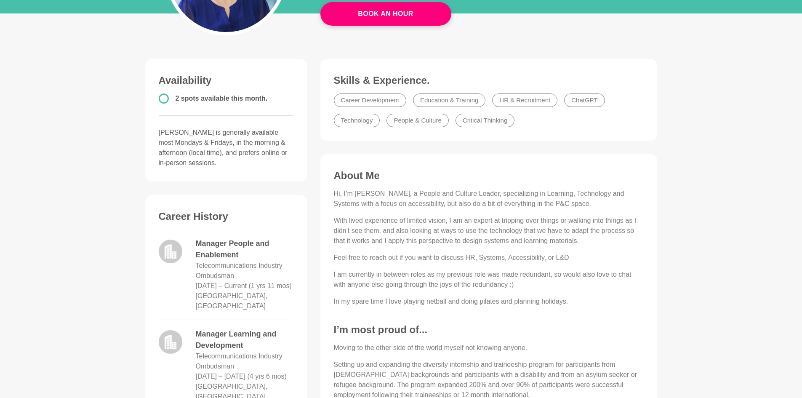
click at [400, 274] on p "I am currently in between roles as my previous role was made redundant, so woul…" at bounding box center [489, 280] width 310 height 20
